Goal: Information Seeking & Learning: Understand process/instructions

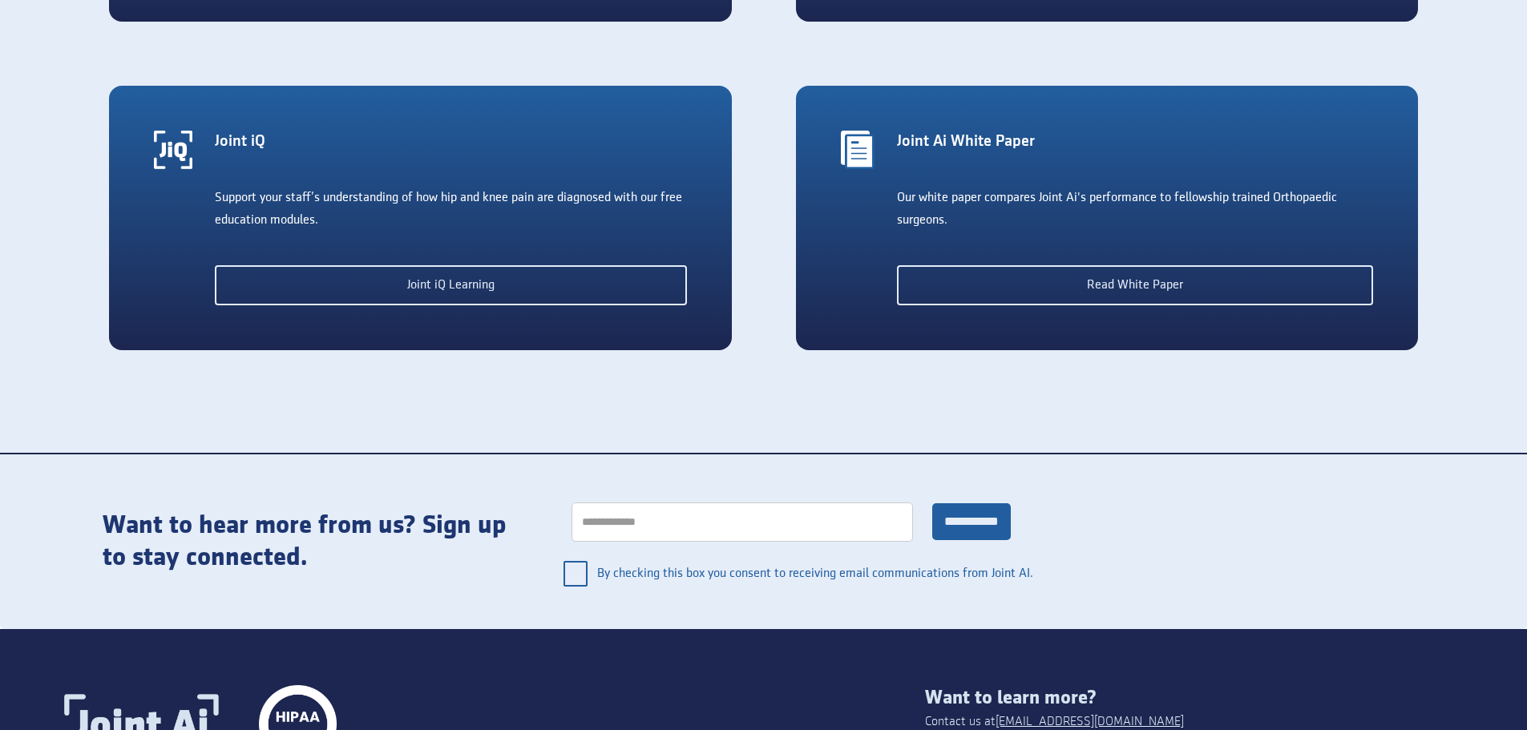
scroll to position [3610, 0]
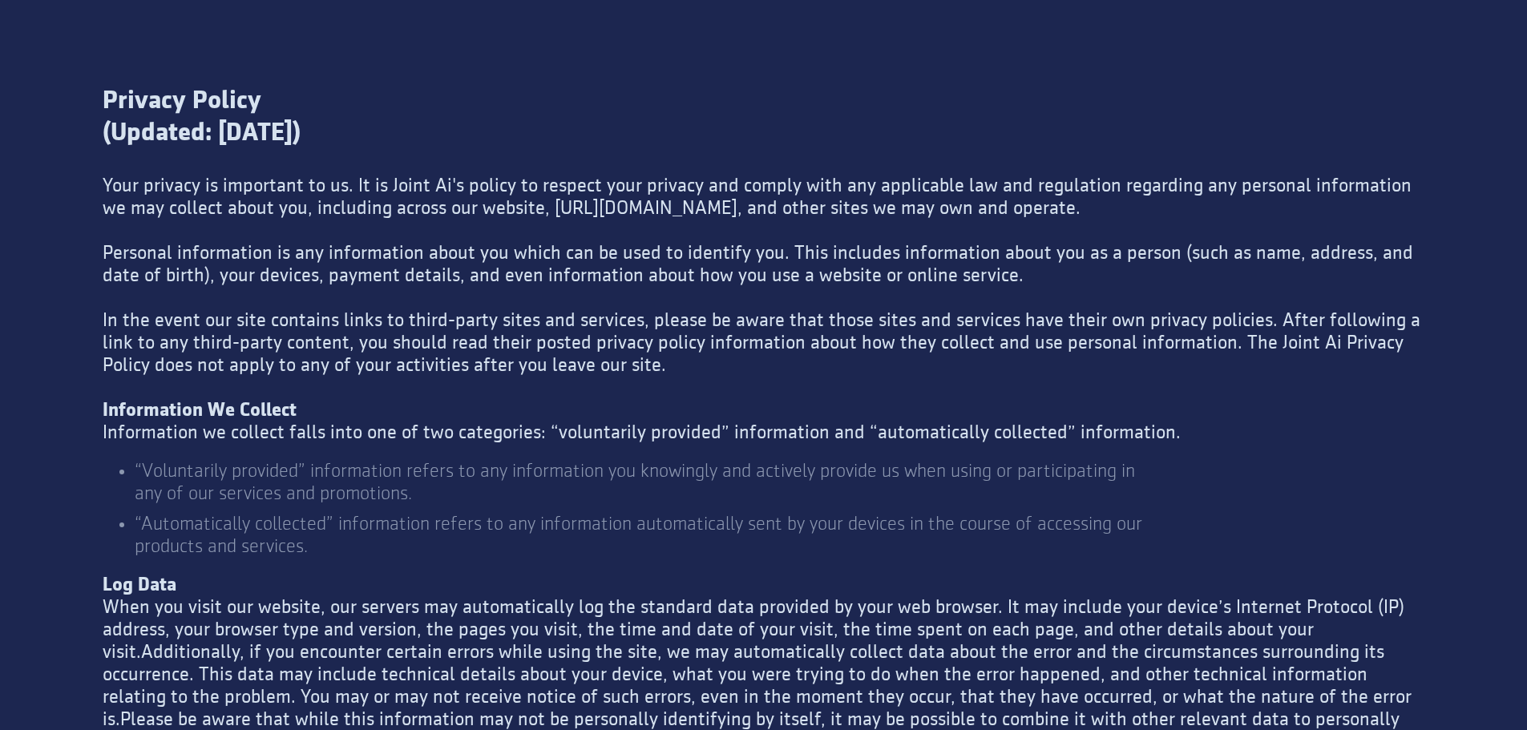
scroll to position [321, 0]
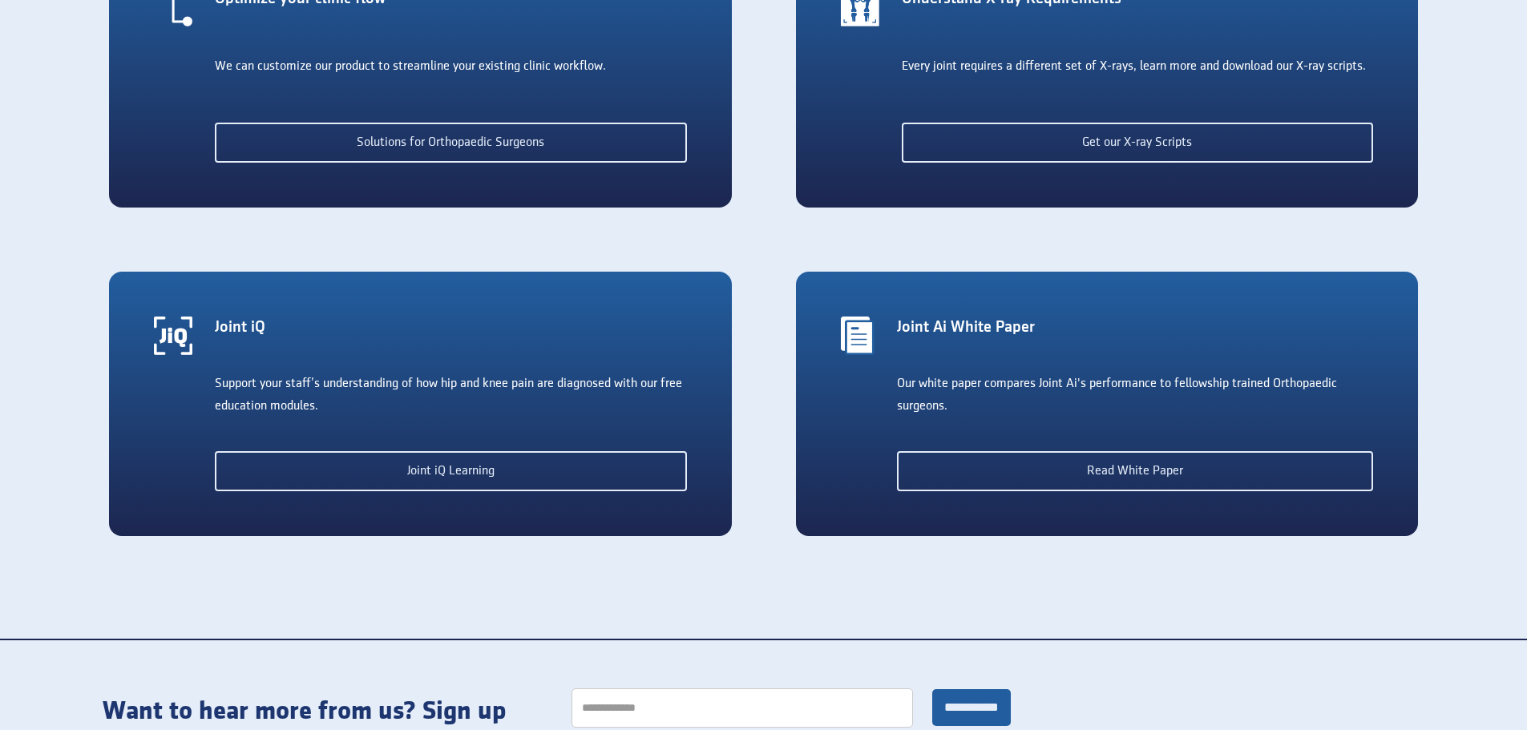
scroll to position [3610, 0]
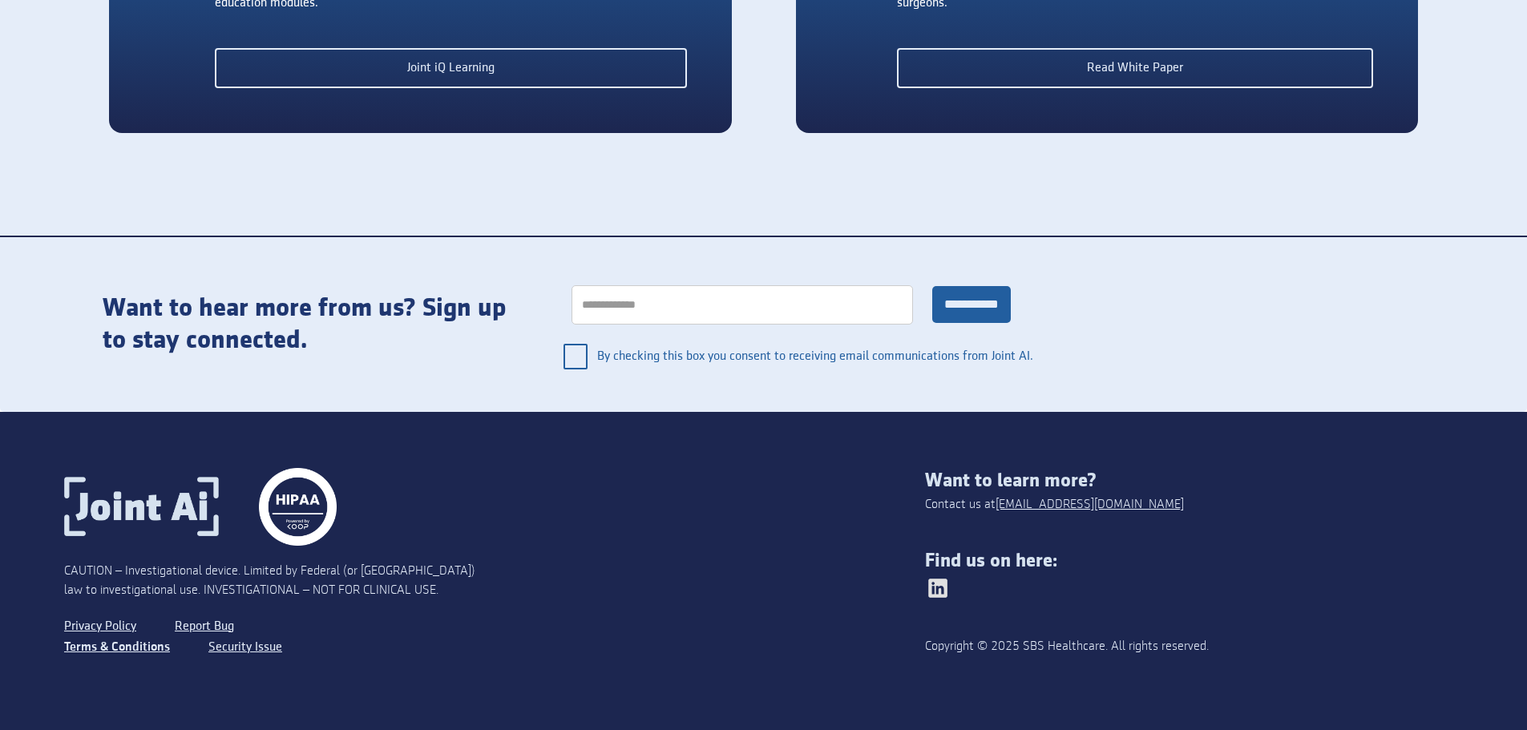
click at [143, 641] on link "Terms & Conditions" at bounding box center [117, 647] width 106 height 21
click at [136, 648] on link "Terms & Conditions" at bounding box center [117, 647] width 106 height 21
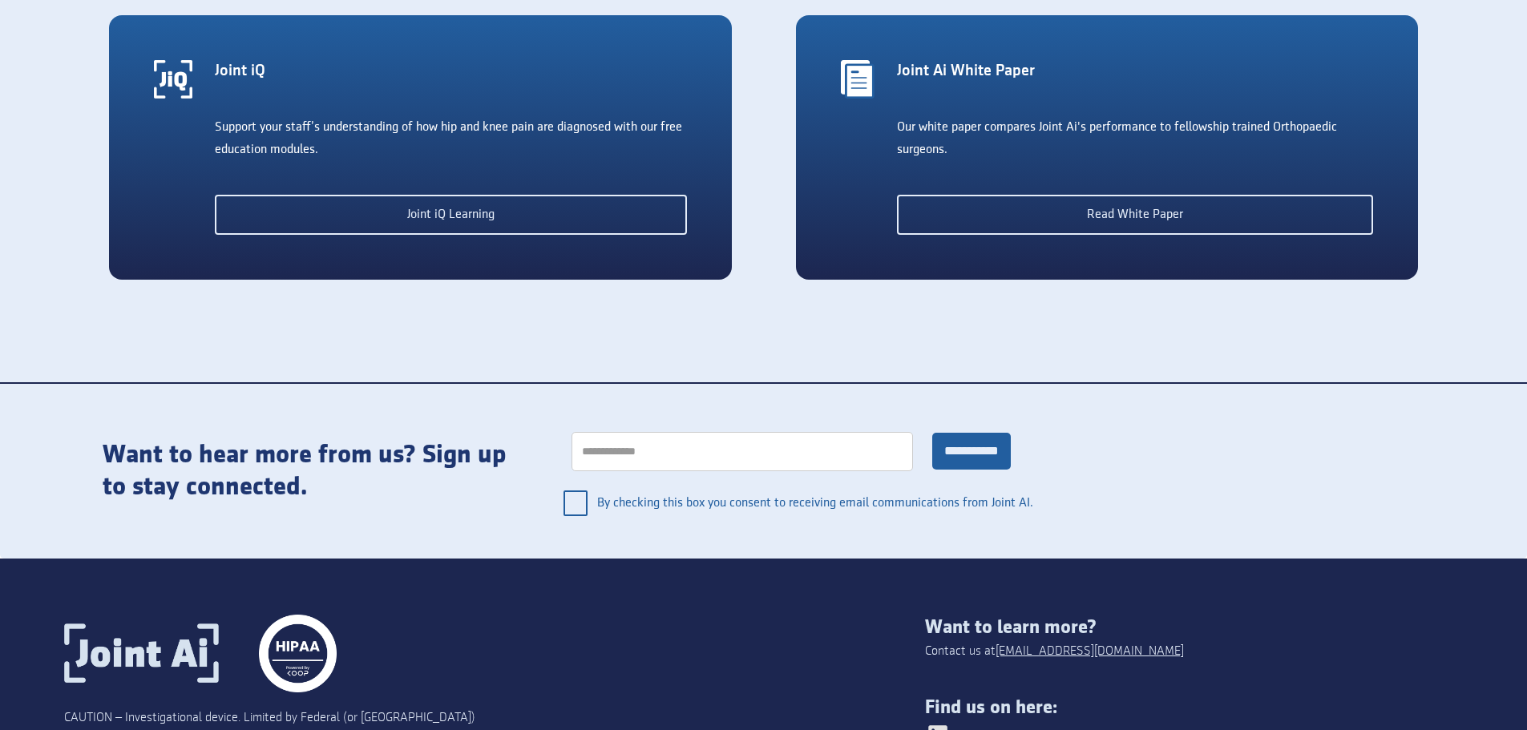
scroll to position [3610, 0]
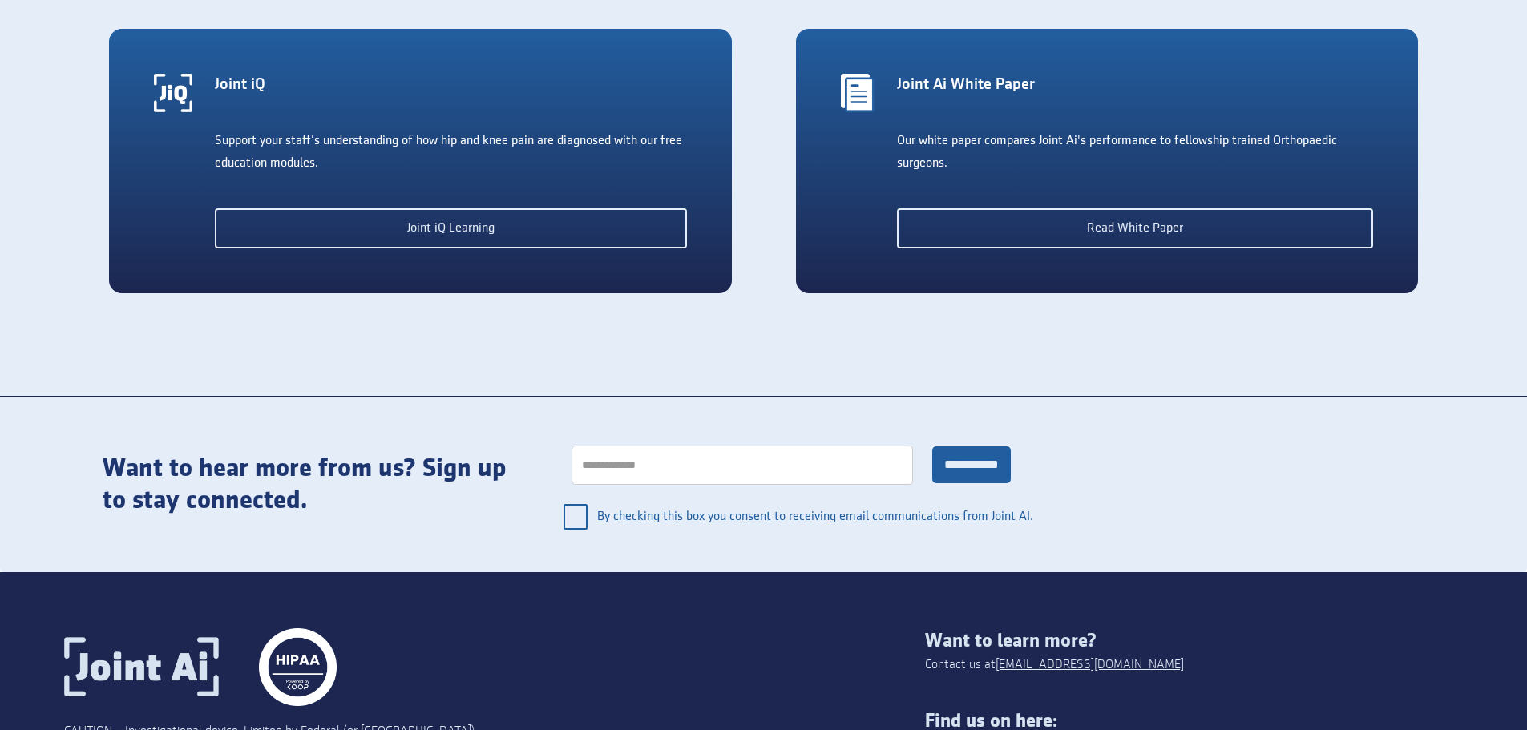
scroll to position [3610, 0]
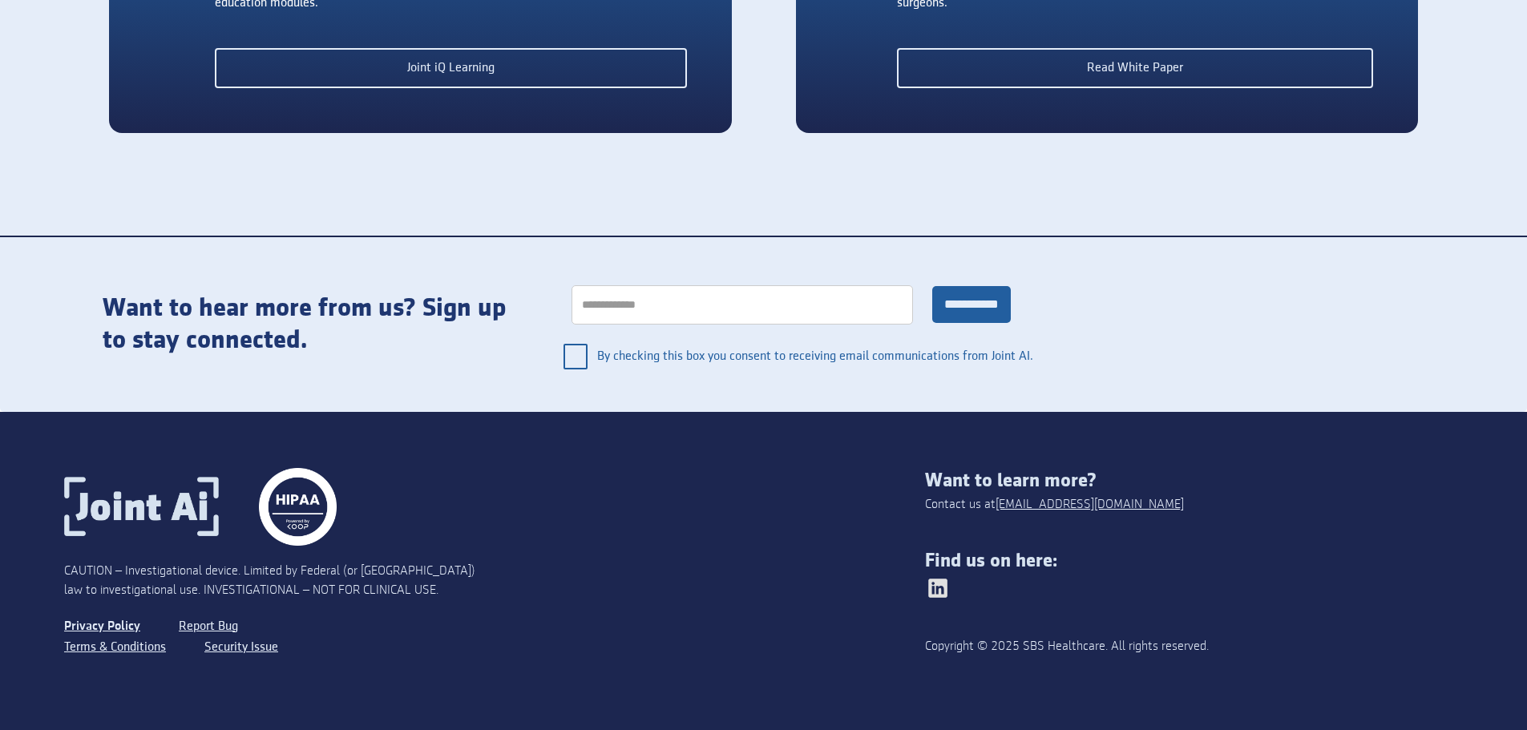
click at [117, 625] on link "Privacy Policy" at bounding box center [102, 626] width 76 height 21
